Goal: Task Accomplishment & Management: Complete application form

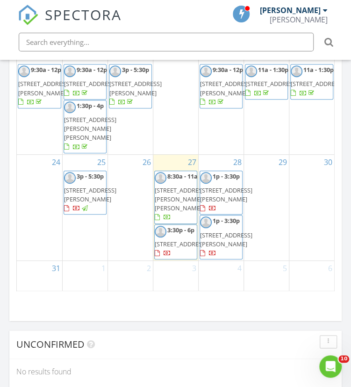
scroll to position [477, 0]
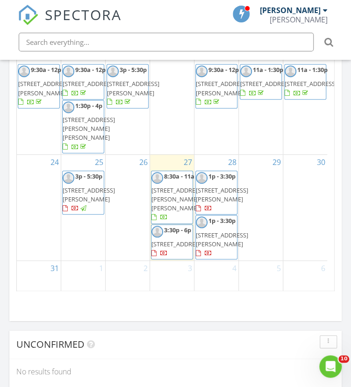
click at [215, 155] on div "28 1p - 3:30p 64033 Desert Trail Dr, Joshua Tree 92252 1p - 3:30p 64033 Desert …" at bounding box center [217, 208] width 44 height 106
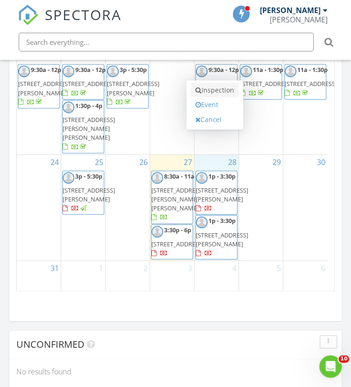
click at [215, 92] on link "Inspection" at bounding box center [215, 90] width 48 height 15
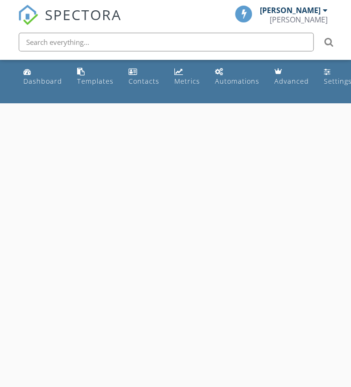
select select "7"
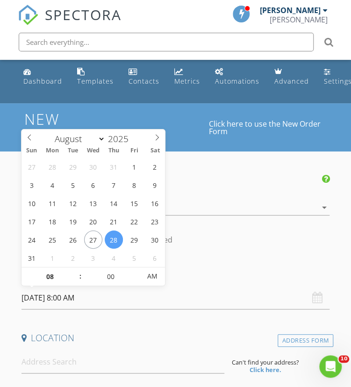
click at [71, 296] on input "08/28/2025 8:00 AM" at bounding box center [176, 298] width 309 height 23
type input "09"
type input "08/28/2025 9:00 AM"
click at [75, 271] on span at bounding box center [75, 271] width 7 height 9
type input "10"
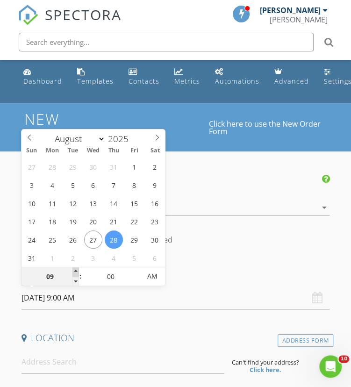
type input "[DATE] 10:00 AM"
click at [75, 271] on span at bounding box center [75, 271] width 7 height 9
click at [66, 363] on input at bounding box center [123, 362] width 203 height 23
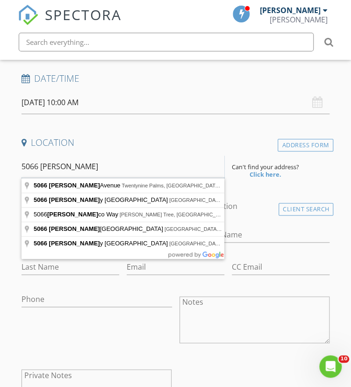
scroll to position [196, 0]
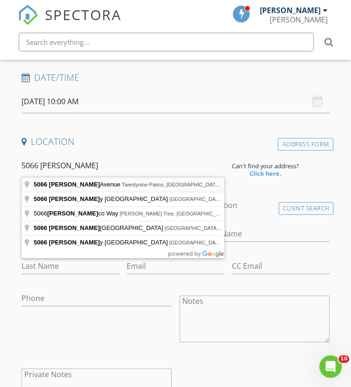
type input "5066 Lear Avenue, Twentynine Palms, CA, USA"
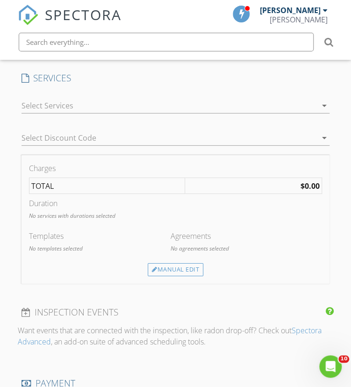
scroll to position [783, 0]
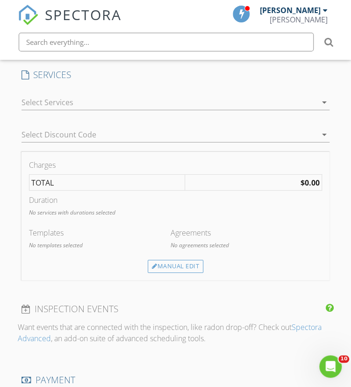
click at [49, 99] on div at bounding box center [170, 102] width 296 height 15
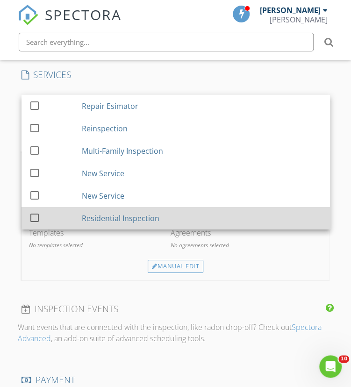
click at [35, 224] on div at bounding box center [36, 226] width 15 height 6
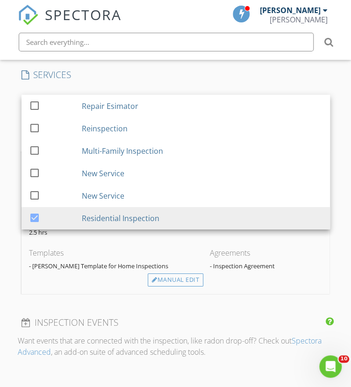
click at [25, 297] on div "INSPECTOR(S) check_box Marshall Cordle PRIMARY Marshall Cordle arrow_drop_down …" at bounding box center [176, 193] width 316 height 1604
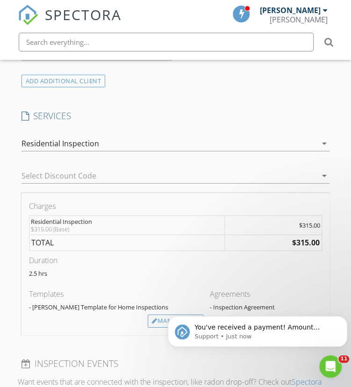
scroll to position [837, 0]
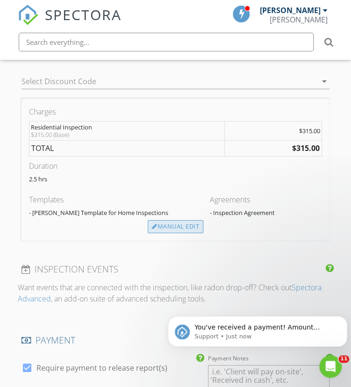
click at [195, 220] on div "Manual Edit" at bounding box center [176, 226] width 56 height 13
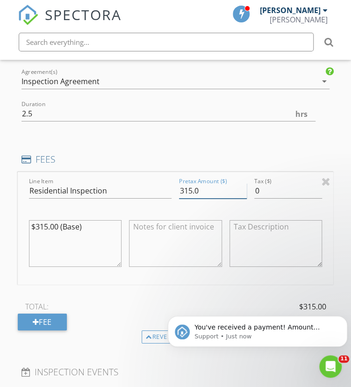
drag, startPoint x: 207, startPoint y: 193, endPoint x: 95, endPoint y: 159, distance: 116.1
click at [95, 159] on div "FEES Line Item Residential Inspection Pretax Amount ($) 315.0 Tax ($) 0 $315.00…" at bounding box center [176, 248] width 316 height 190
type input "495.00"
click at [40, 226] on textarea "$315.00 (Base)" at bounding box center [75, 243] width 93 height 47
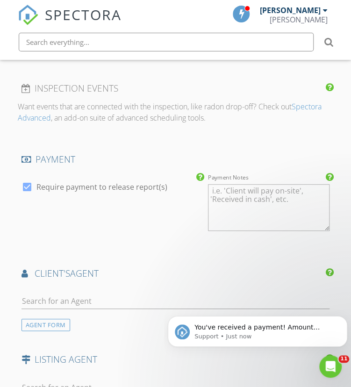
type textarea "$495.00 (Base)"
click at [54, 309] on div at bounding box center [176, 306] width 309 height 25
click at [54, 295] on input "text" at bounding box center [176, 301] width 309 height 15
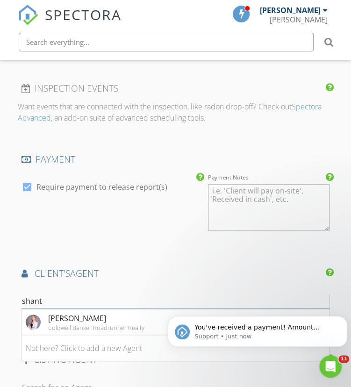
type input "[PERSON_NAME]"
click at [74, 324] on div "Coldwell Banker Roadrunner Realty" at bounding box center [96, 327] width 96 height 7
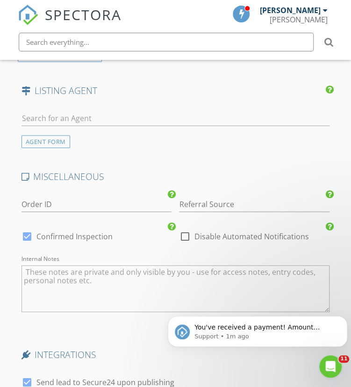
scroll to position [1748, 0]
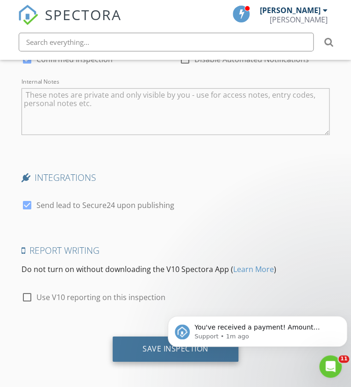
click at [125, 346] on div "Save Inspection" at bounding box center [176, 349] width 126 height 25
